Goal: Communication & Community: Answer question/provide support

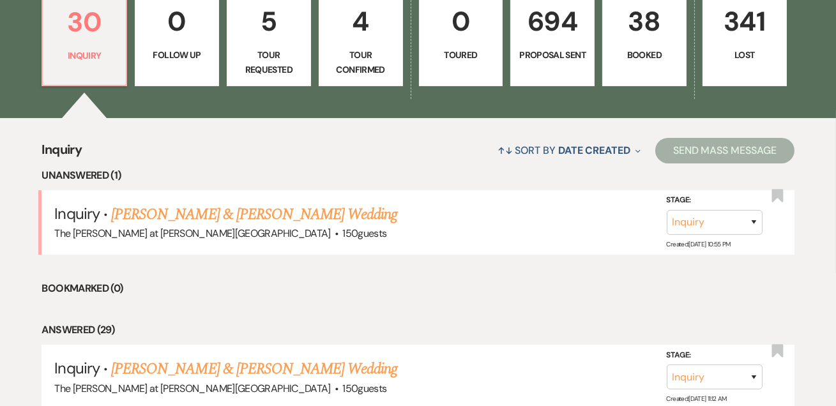
scroll to position [387, 0]
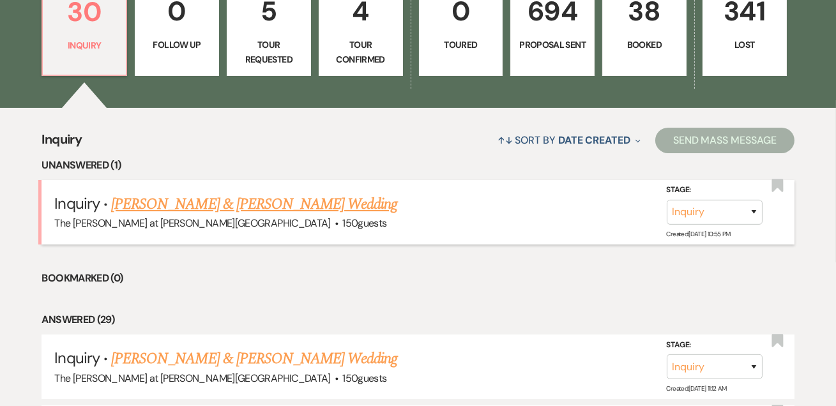
click at [162, 204] on link "[PERSON_NAME] & [PERSON_NAME] Wedding" at bounding box center [254, 204] width 286 height 23
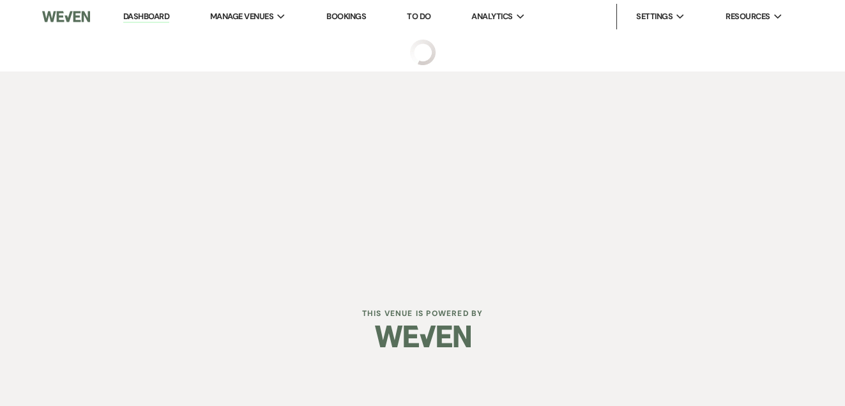
select select "17"
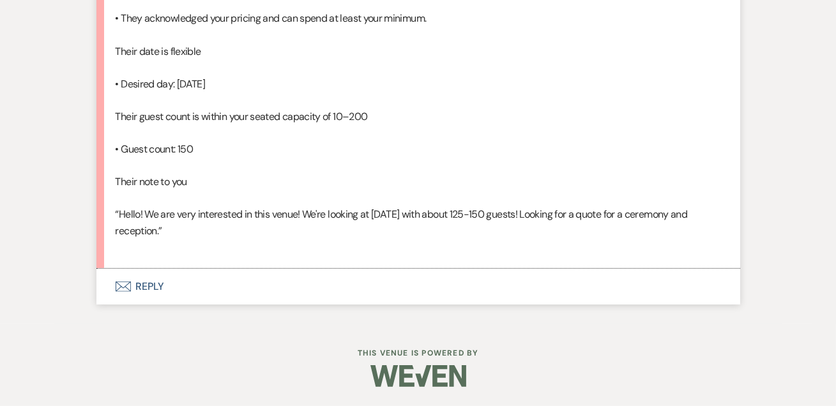
scroll to position [1109, 0]
click at [159, 292] on button "Envelope Reply" at bounding box center [418, 287] width 644 height 36
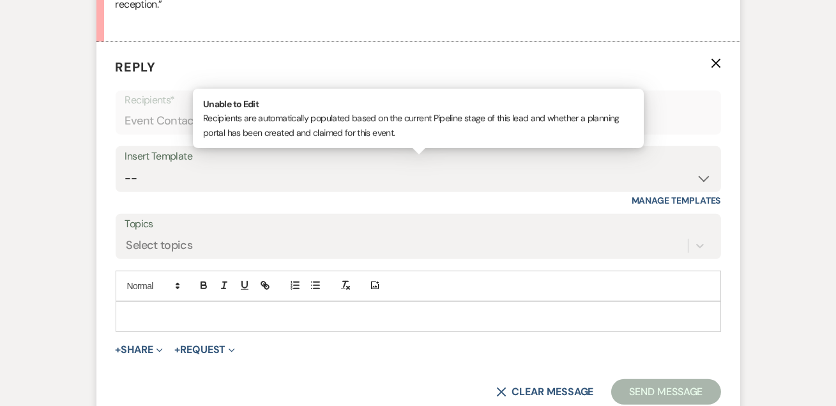
scroll to position [1307, 0]
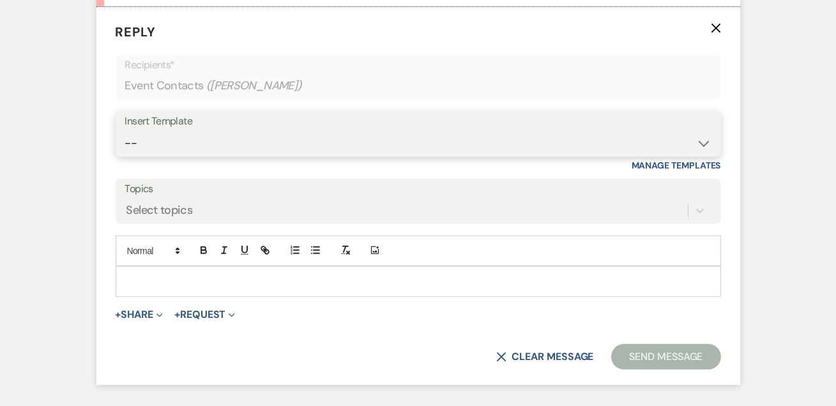
click at [198, 156] on select "-- Weven Planning Portal Introduction (Booked Events) Tour Request Response Fol…" at bounding box center [418, 143] width 586 height 25
select select "4367"
click at [125, 156] on select "-- Weven Planning Portal Introduction (Booked Events) Tour Request Response Fol…" at bounding box center [418, 143] width 586 height 25
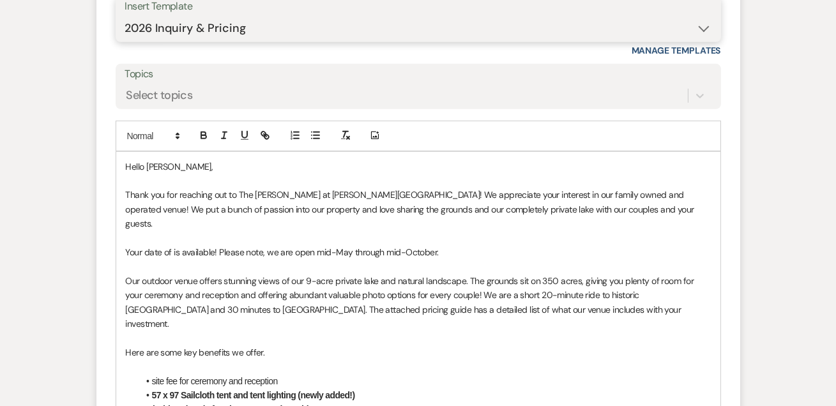
scroll to position [1461, 0]
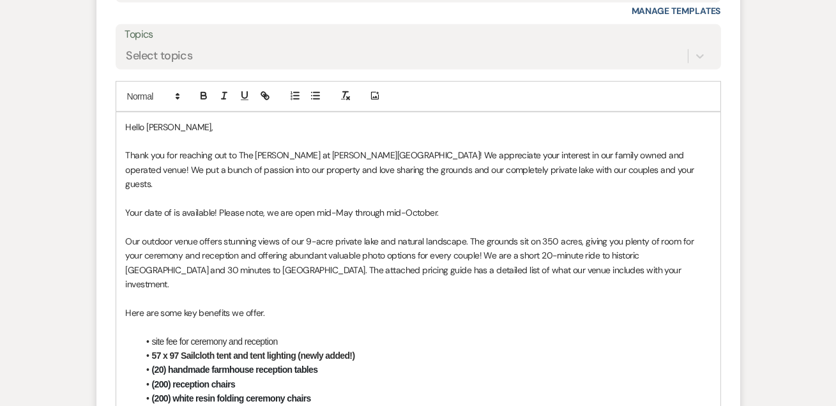
click at [182, 218] on span "Your date of is available! Please note, we are open mid-May through mid-October." at bounding box center [282, 212] width 313 height 11
click at [510, 220] on p "Your date of is [DATE] is available! Please note, we are open mid-May through m…" at bounding box center [418, 213] width 585 height 14
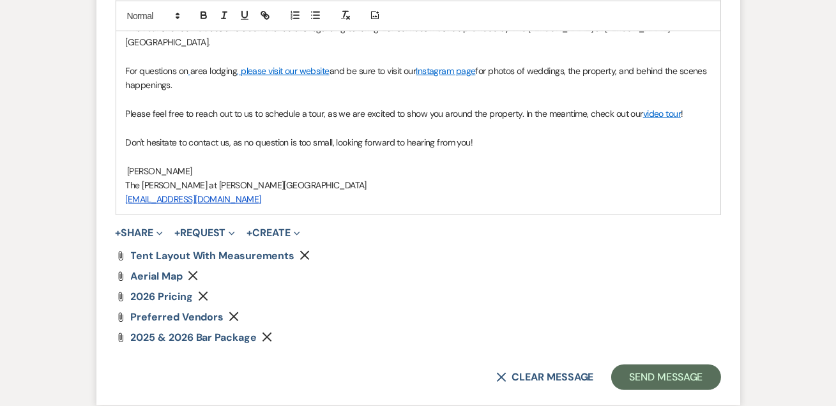
scroll to position [2139, 0]
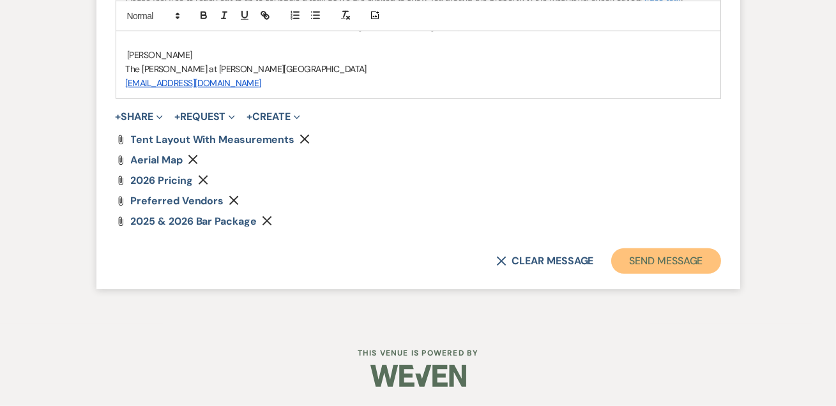
click at [658, 260] on button "Send Message" at bounding box center [665, 261] width 109 height 26
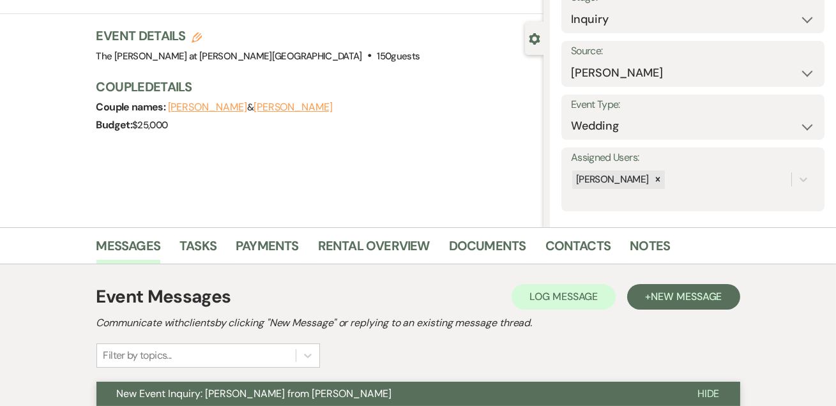
scroll to position [0, 0]
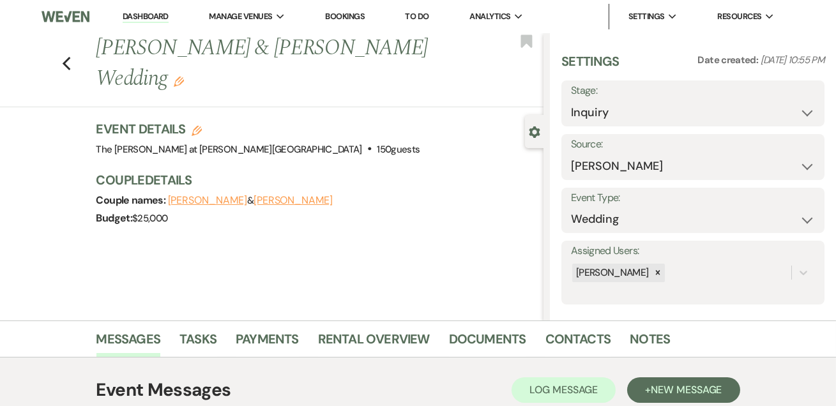
click at [132, 15] on link "Dashboard" at bounding box center [146, 17] width 46 height 12
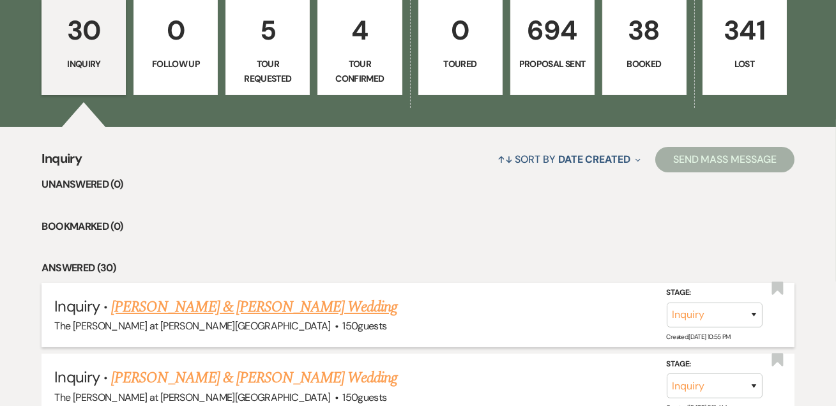
scroll to position [387, 0]
